Goal: Task Accomplishment & Management: Manage account settings

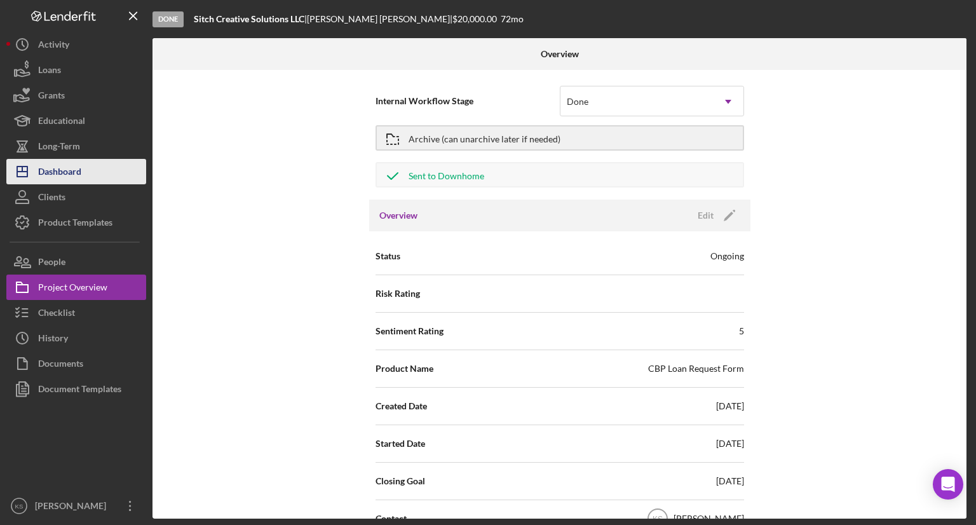
click at [67, 163] on div "Dashboard" at bounding box center [59, 173] width 43 height 29
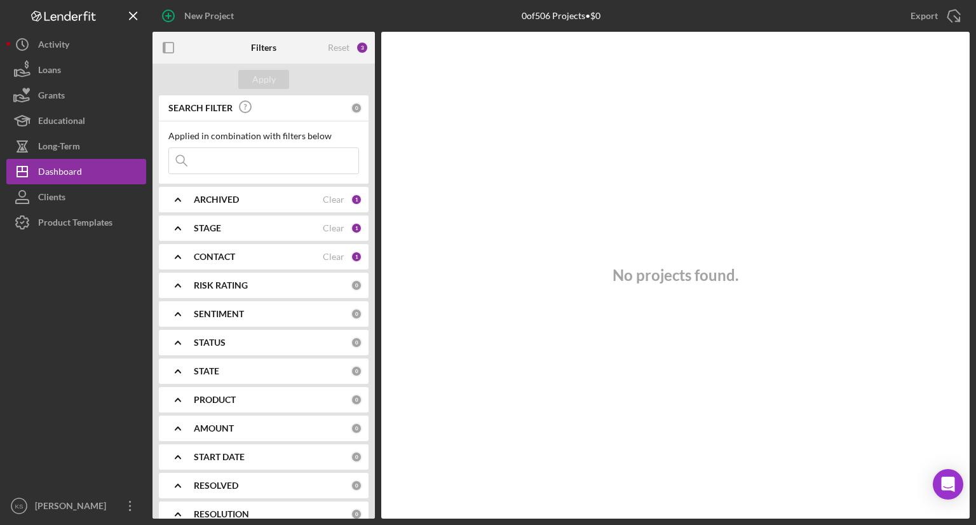
click at [210, 228] on b "STAGE" at bounding box center [207, 228] width 27 height 10
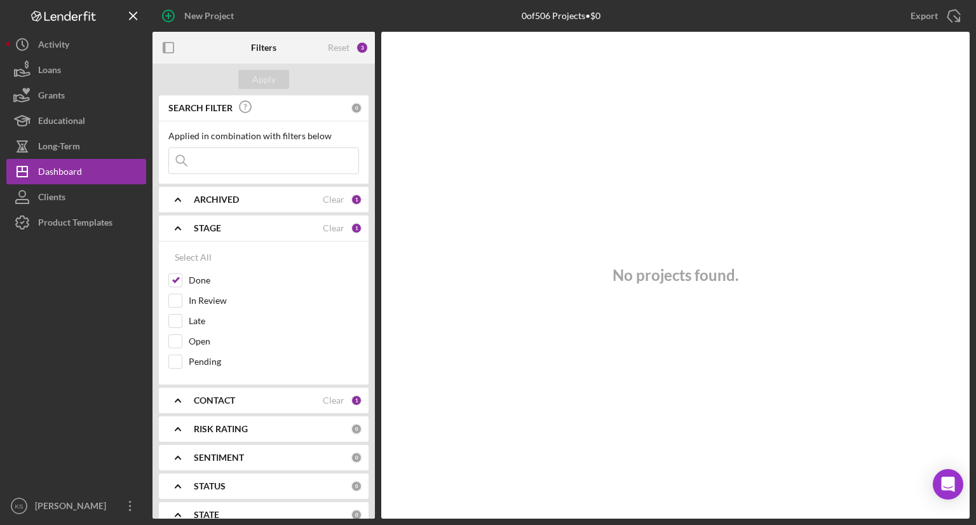
click at [210, 228] on b "STAGE" at bounding box center [207, 228] width 27 height 10
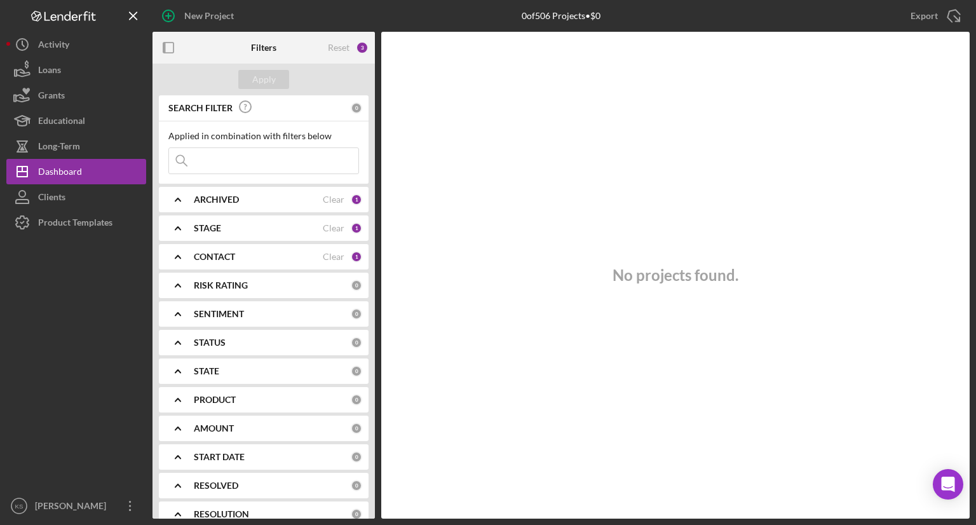
click at [215, 229] on b "STAGE" at bounding box center [207, 228] width 27 height 10
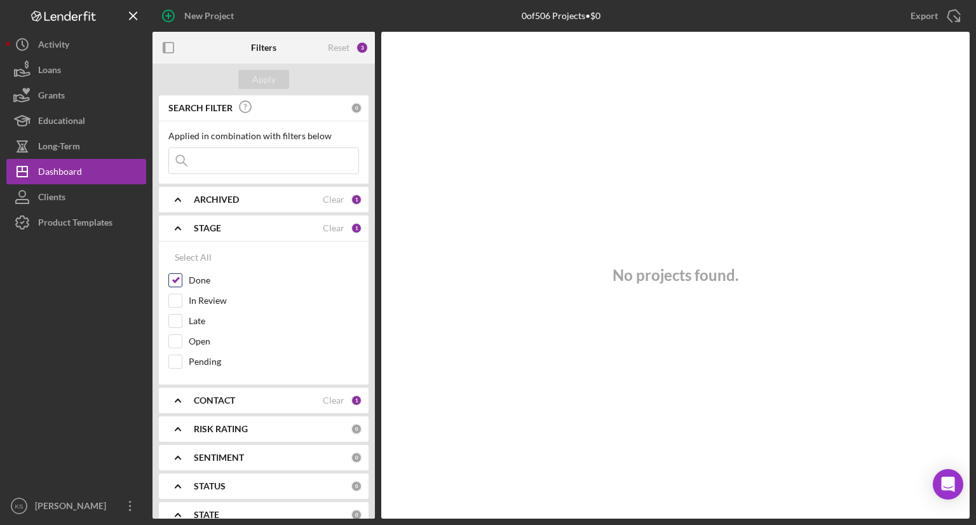
click at [174, 279] on input "Done" at bounding box center [175, 280] width 13 height 13
checkbox input "false"
click at [171, 346] on input "Open" at bounding box center [175, 341] width 13 height 13
checkbox input "true"
click at [171, 360] on input "Pending" at bounding box center [175, 361] width 13 height 13
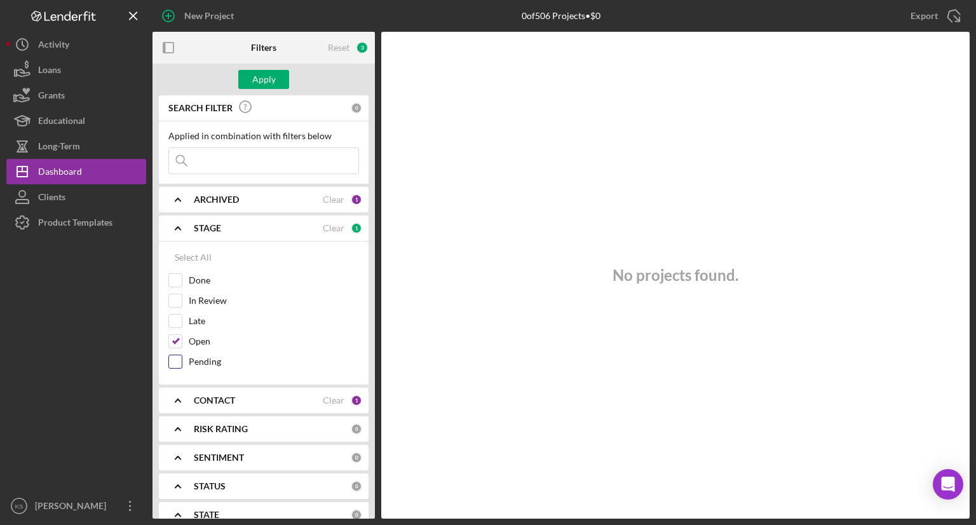
checkbox input "true"
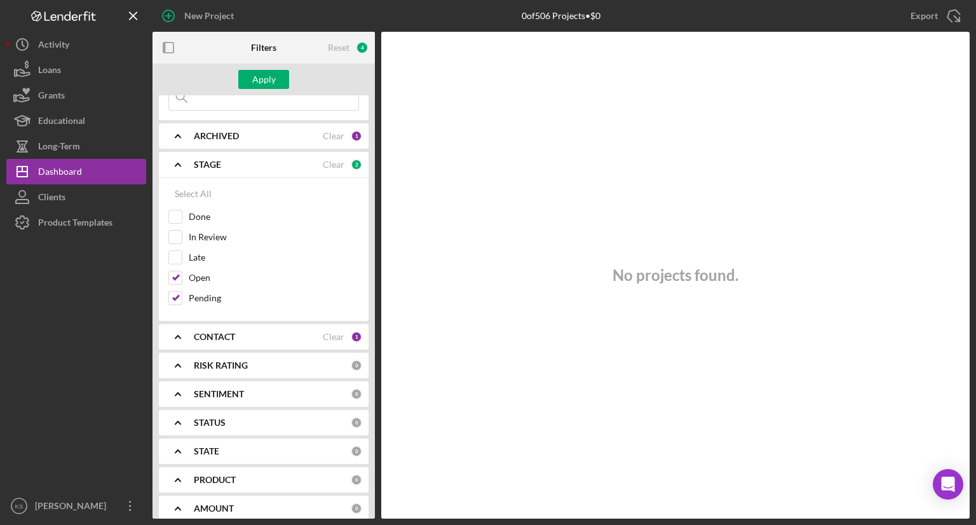
click at [250, 340] on div "CONTACT Clear 1" at bounding box center [278, 336] width 168 height 11
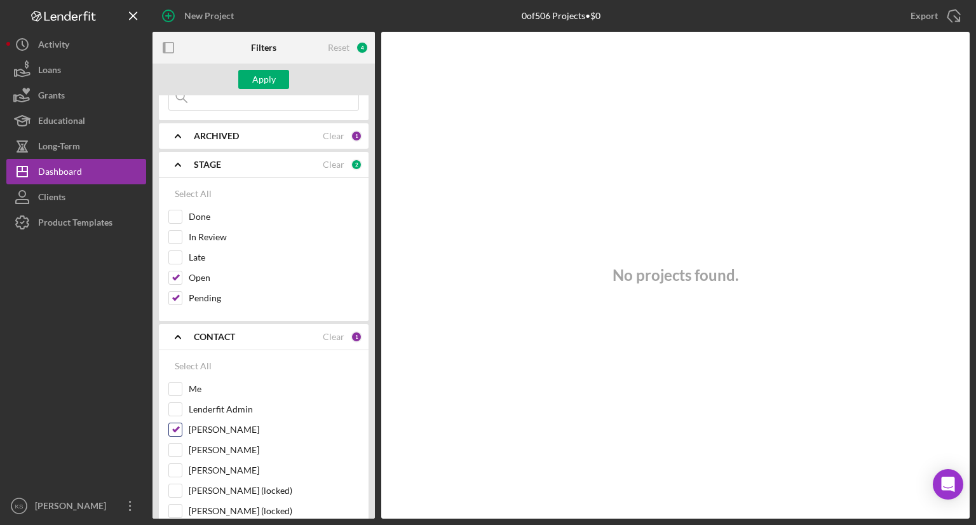
click at [173, 424] on input "[PERSON_NAME]" at bounding box center [175, 429] width 13 height 13
checkbox input "false"
click at [178, 385] on input "Me" at bounding box center [175, 388] width 13 height 13
checkbox input "true"
click at [271, 78] on div "Apply" at bounding box center [264, 79] width 24 height 19
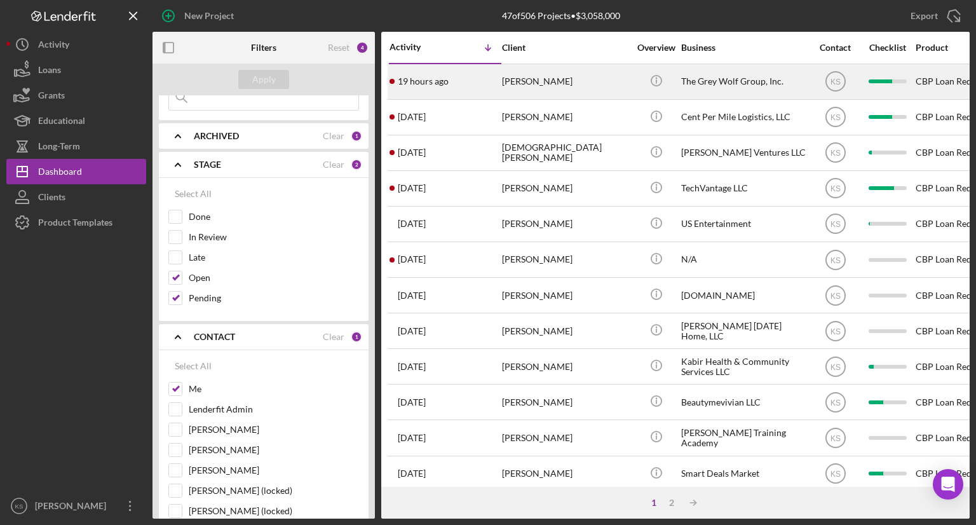
click at [541, 82] on div "[PERSON_NAME]" at bounding box center [565, 82] width 127 height 34
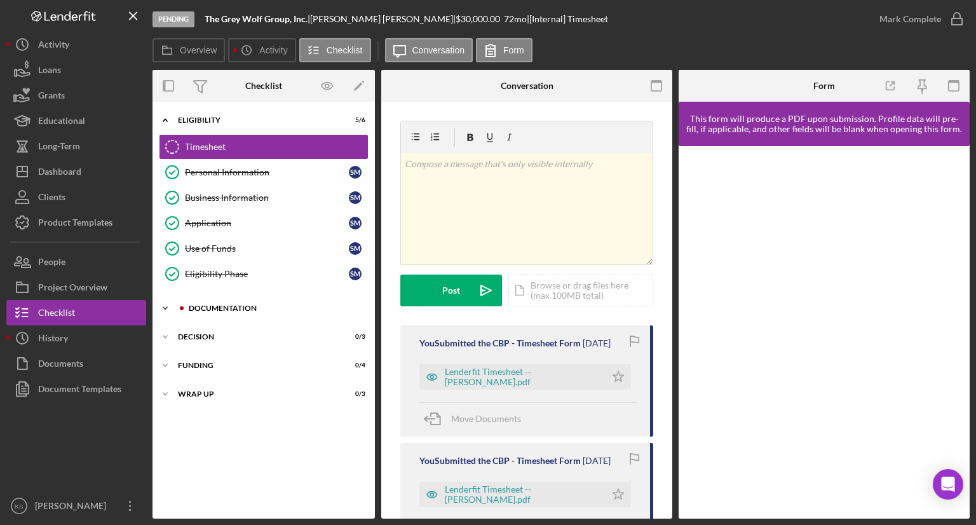
click at [199, 313] on div "Icon/Expander Documentation 22 / 27" at bounding box center [263, 307] width 222 height 25
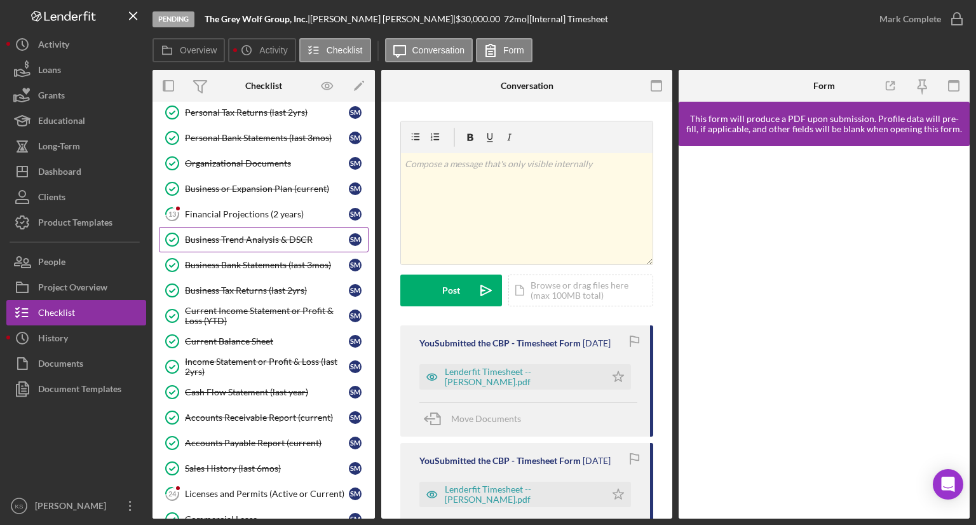
scroll to position [318, 0]
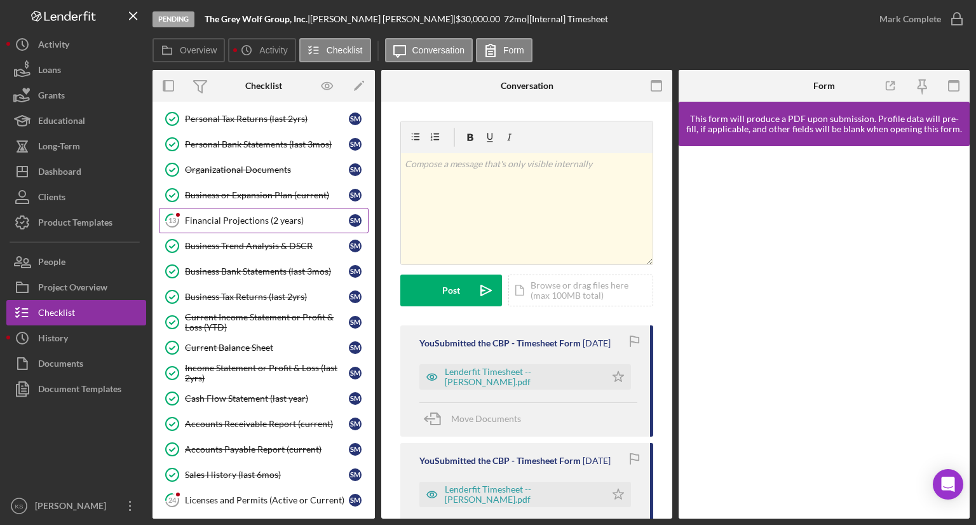
click at [224, 218] on div "Financial Projections (2 years)" at bounding box center [267, 220] width 164 height 10
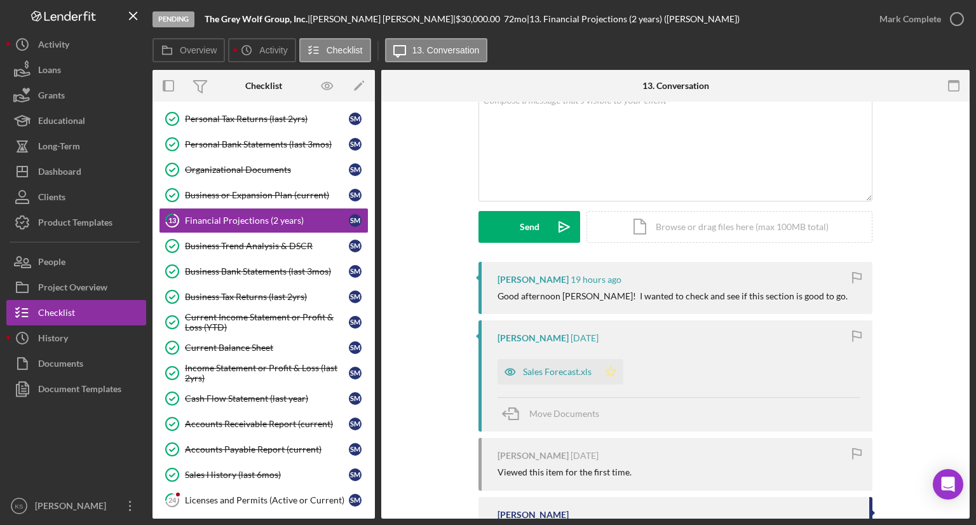
scroll to position [127, 0]
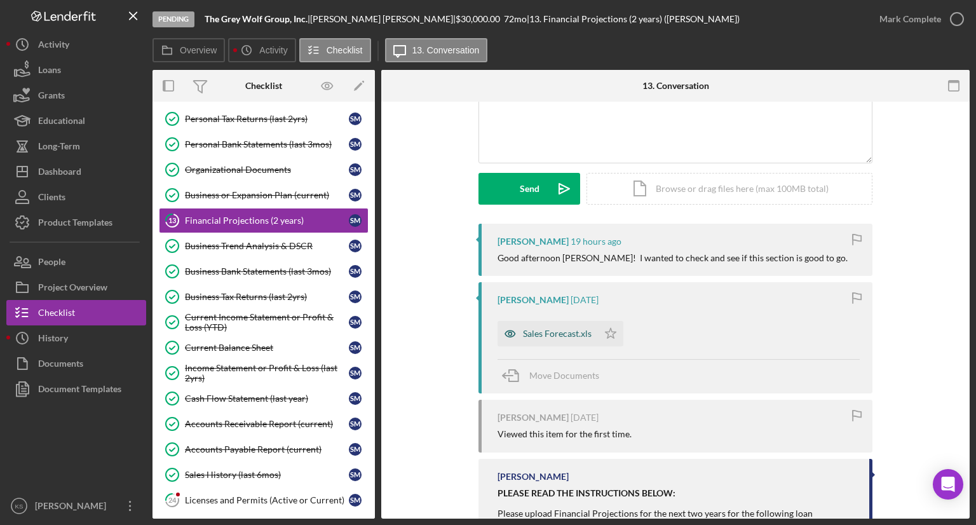
click at [535, 343] on div "Sales Forecast.xls" at bounding box center [547, 333] width 100 height 25
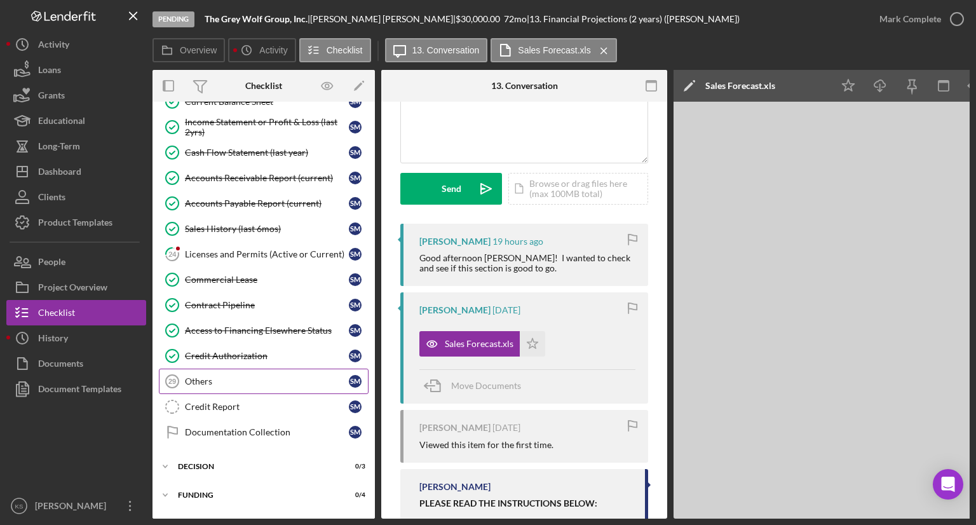
scroll to position [572, 0]
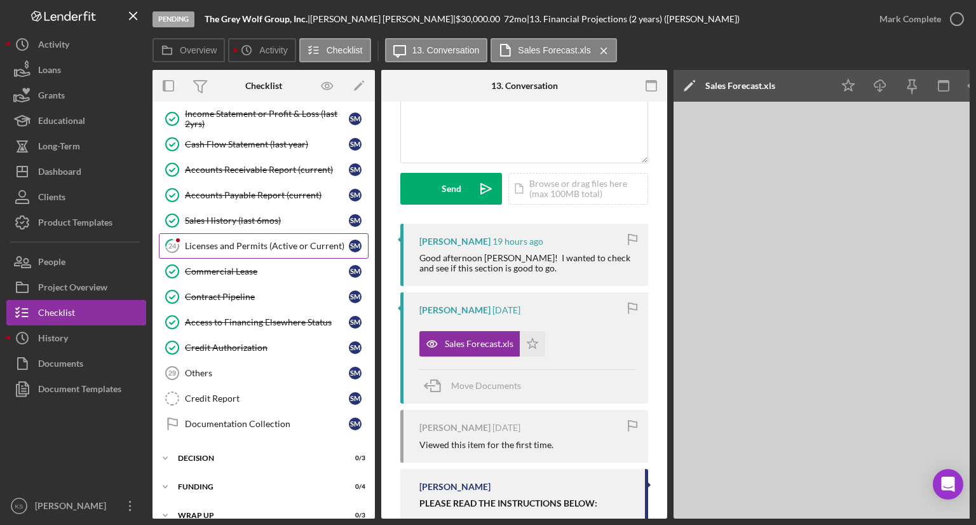
click at [232, 241] on div "Licenses and Permits (Active or Current)" at bounding box center [267, 246] width 164 height 10
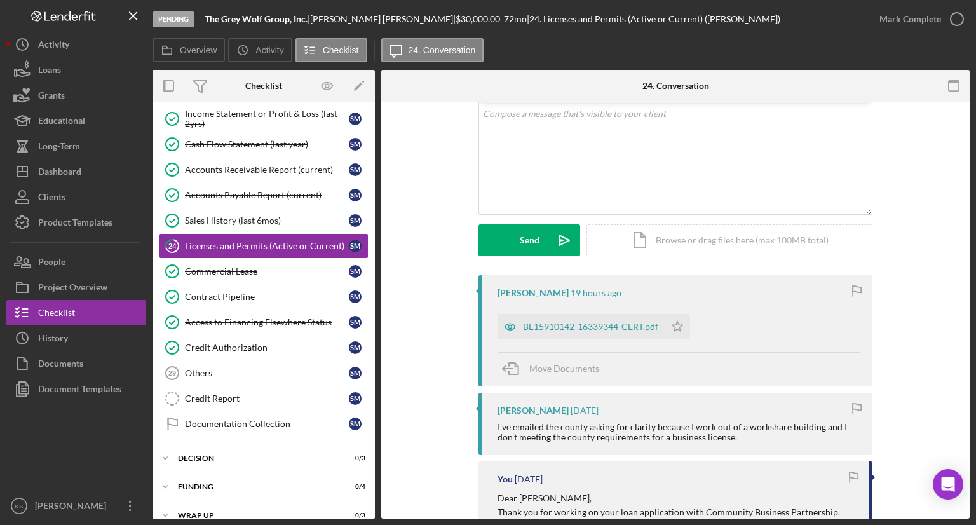
scroll to position [191, 0]
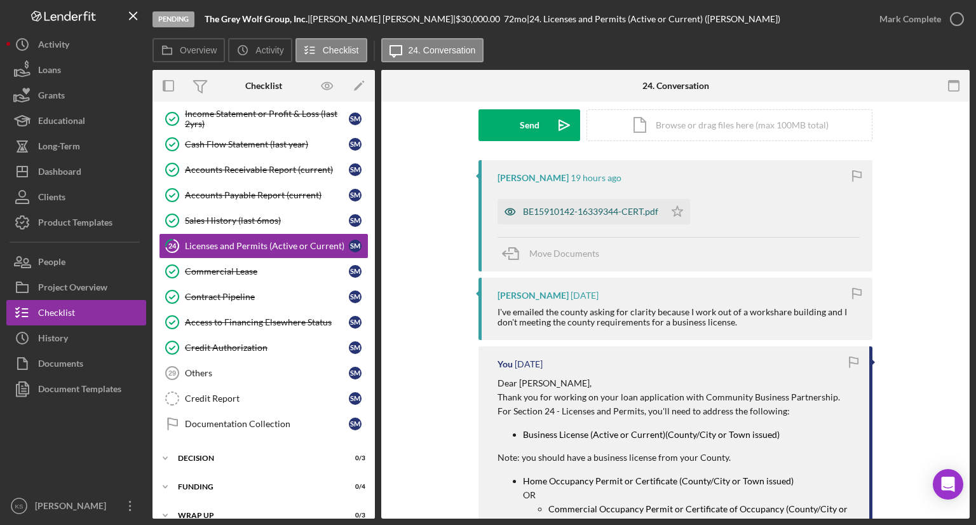
click at [602, 214] on div "BE15910142-16339344-CERT.pdf" at bounding box center [590, 211] width 135 height 10
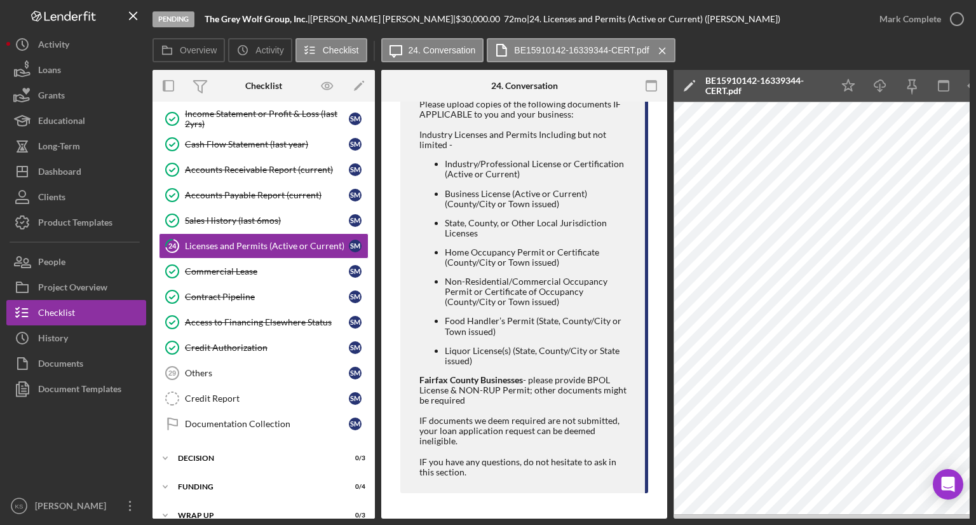
scroll to position [1072, 0]
click at [73, 310] on div "Checklist" at bounding box center [56, 314] width 37 height 29
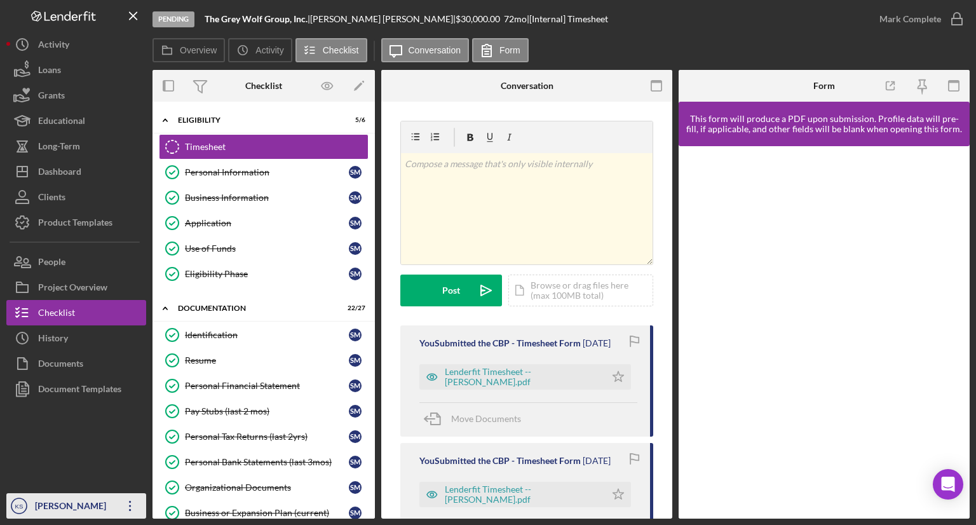
click at [85, 501] on div "[PERSON_NAME]" at bounding box center [73, 507] width 83 height 29
